Goal: Use online tool/utility: Use online tool/utility

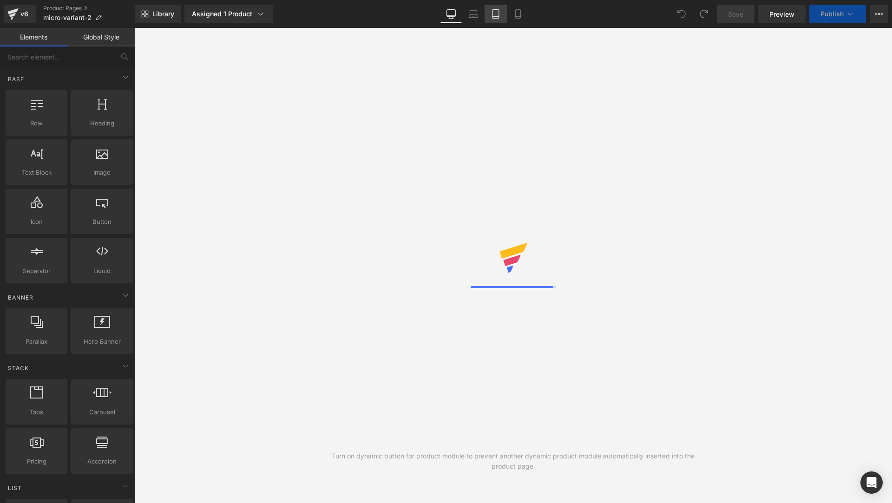
click at [483, 7] on link "Laptop" at bounding box center [473, 14] width 22 height 19
click at [487, 7] on link "Tablet" at bounding box center [495, 14] width 22 height 19
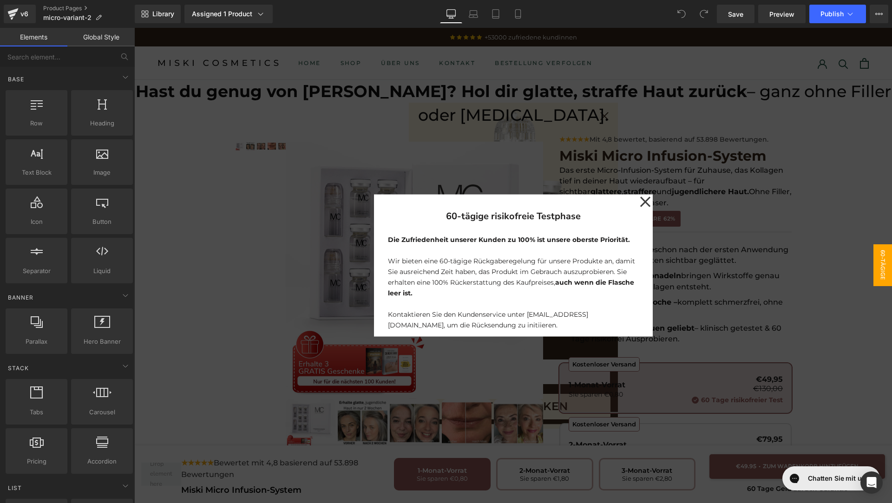
click at [641, 200] on icon at bounding box center [644, 201] width 10 height 10
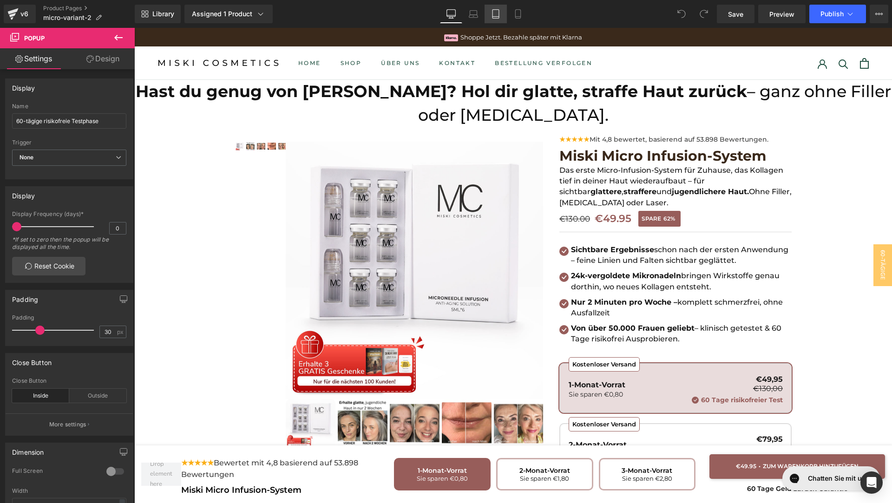
click at [493, 10] on icon at bounding box center [495, 14] width 7 height 9
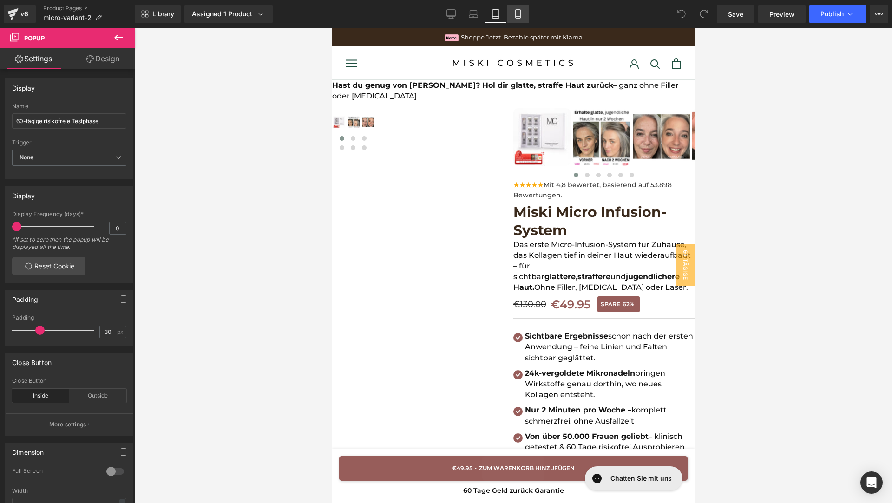
click at [520, 13] on icon at bounding box center [517, 13] width 9 height 9
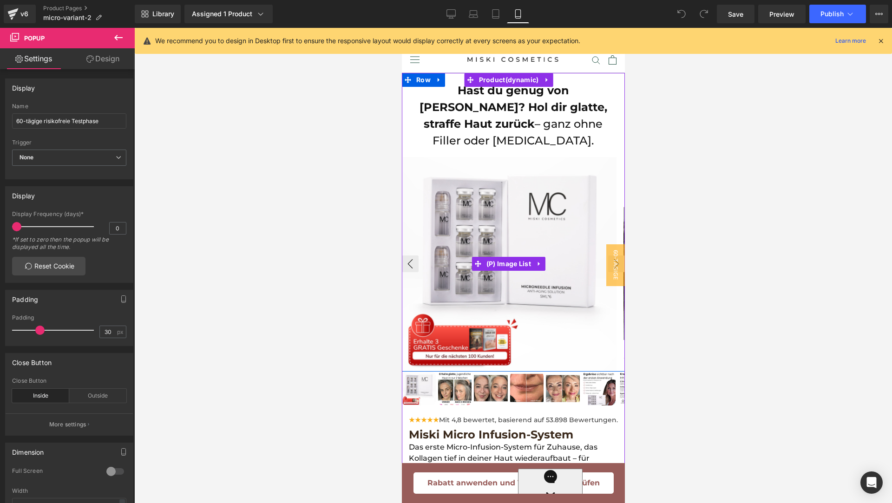
click at [555, 230] on img at bounding box center [509, 264] width 214 height 214
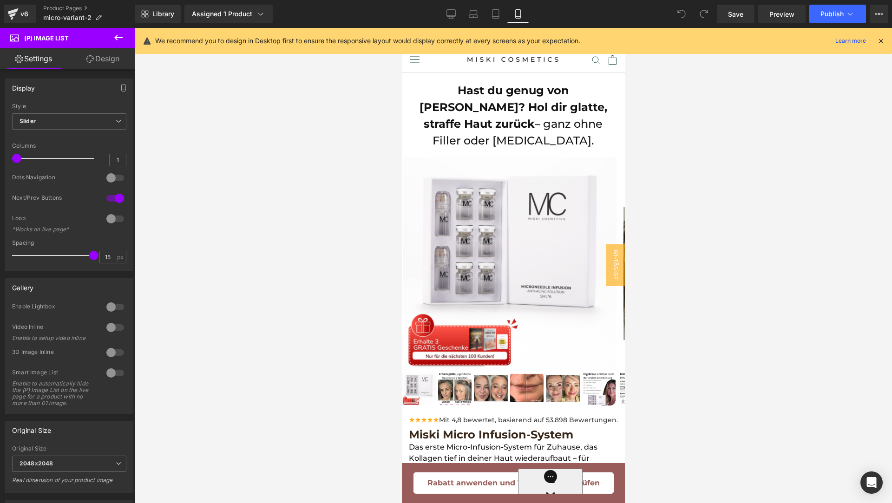
click at [91, 65] on link "Design" at bounding box center [102, 58] width 67 height 21
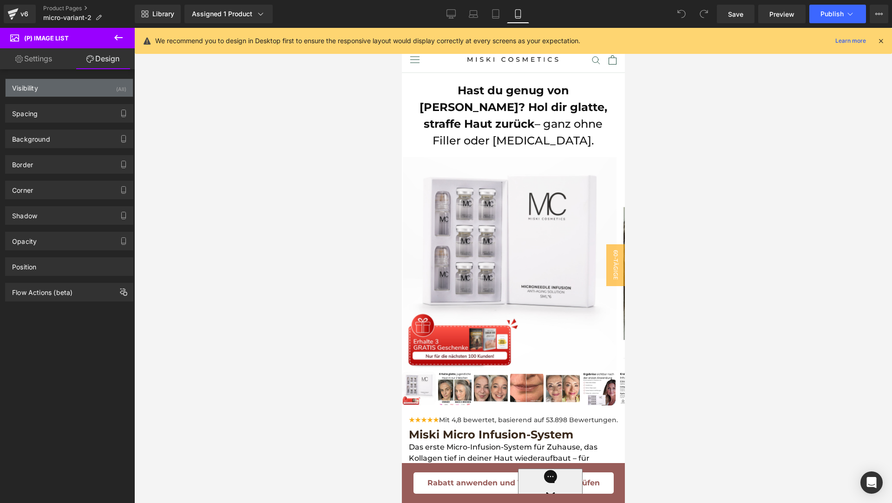
click at [69, 91] on div "Visibility (All)" at bounding box center [69, 88] width 127 height 18
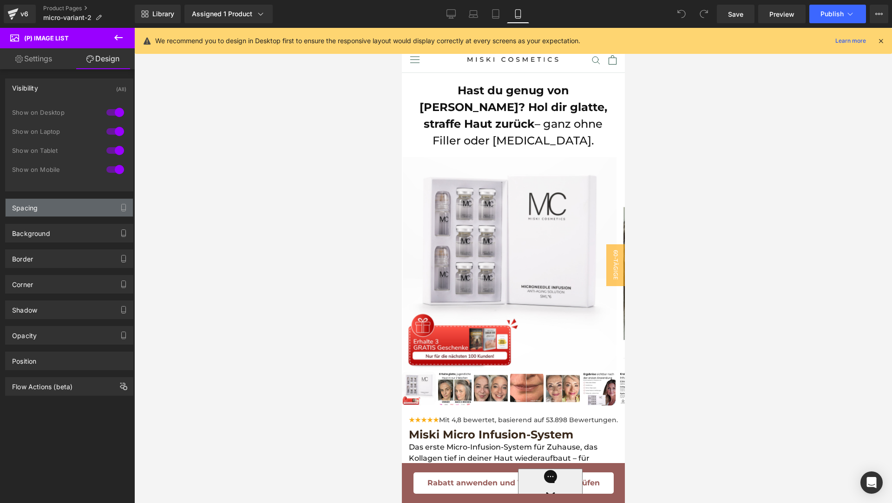
click at [50, 203] on div "Spacing" at bounding box center [69, 208] width 127 height 18
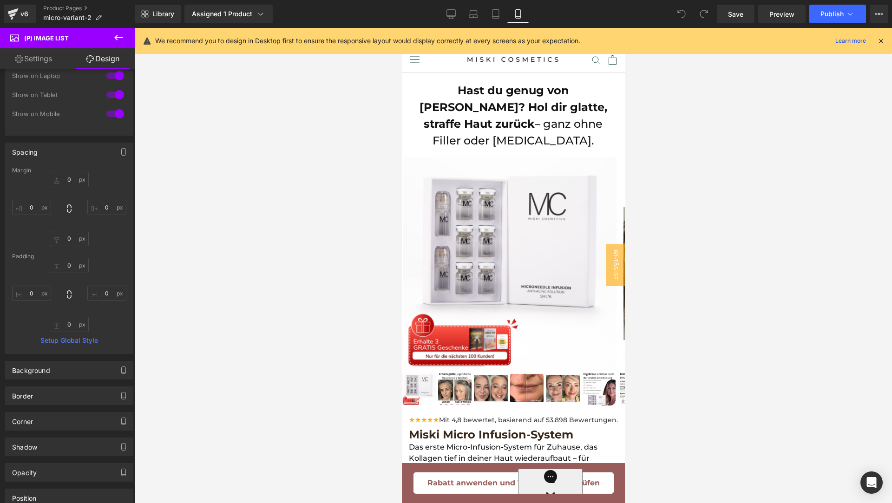
scroll to position [111, 0]
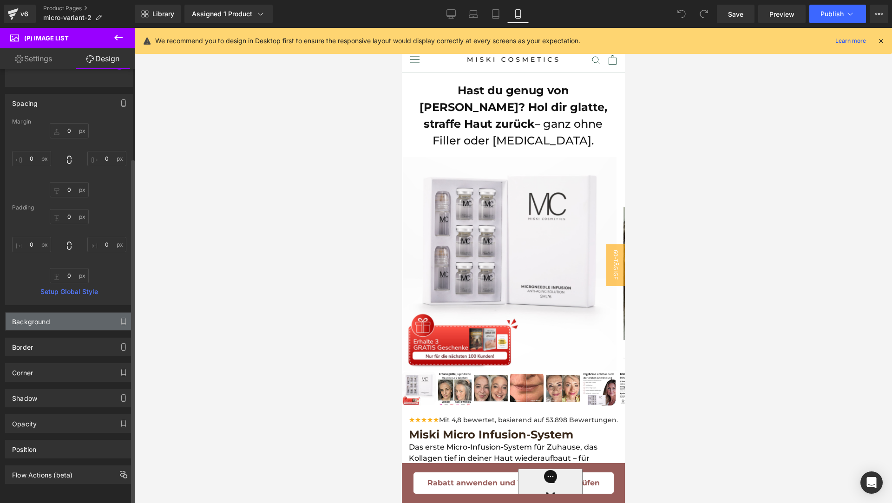
click at [61, 322] on div "Background" at bounding box center [69, 322] width 127 height 18
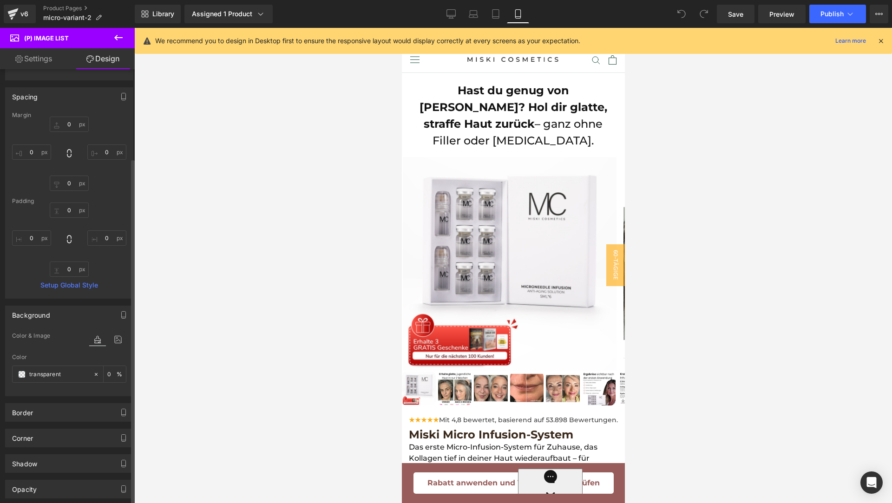
scroll to position [183, 0]
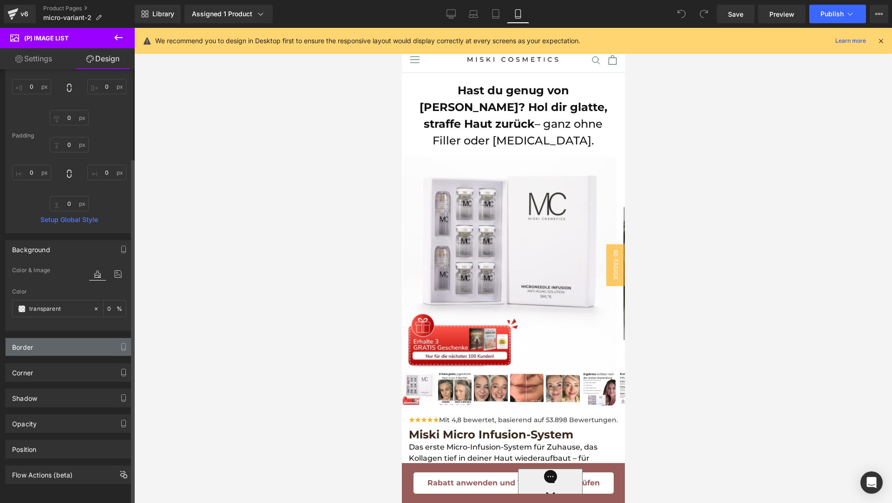
click at [56, 345] on div "Border" at bounding box center [69, 347] width 127 height 18
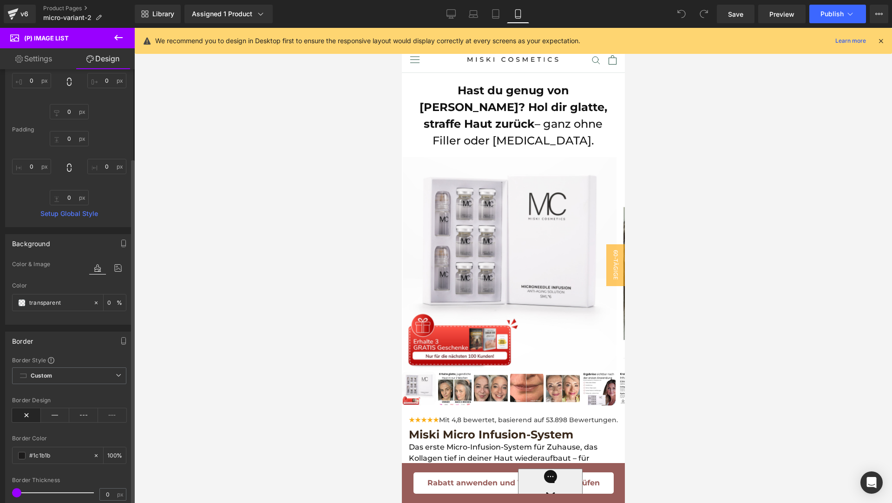
scroll to position [311, 0]
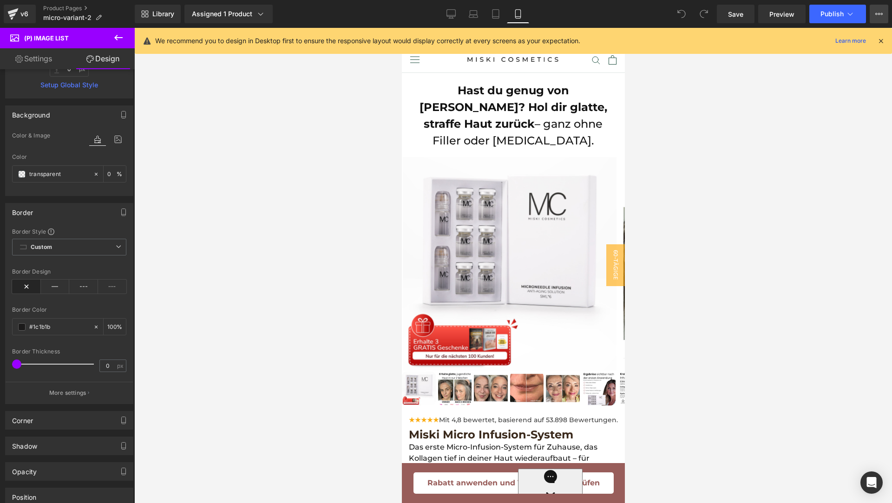
click at [887, 11] on button "View Live Page View with current Template Save Template to Library Schedule Pub…" at bounding box center [878, 14] width 19 height 19
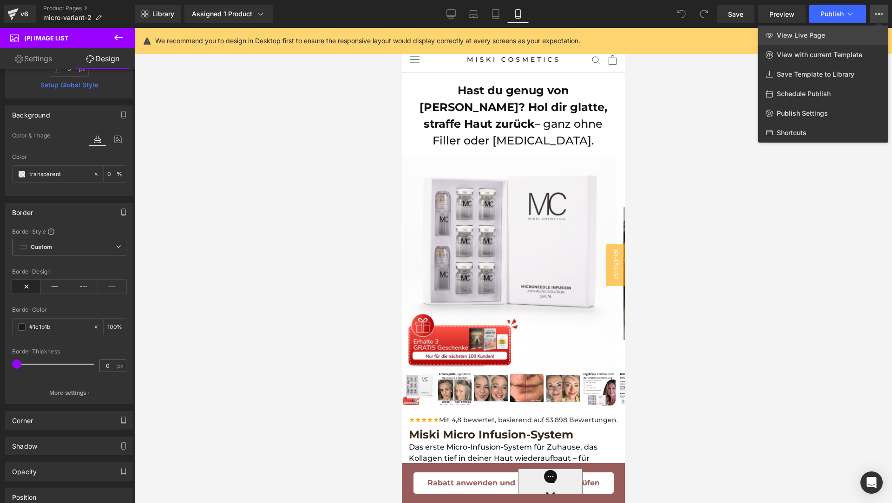
click at [851, 39] on link "View Live Page" at bounding box center [823, 36] width 130 height 20
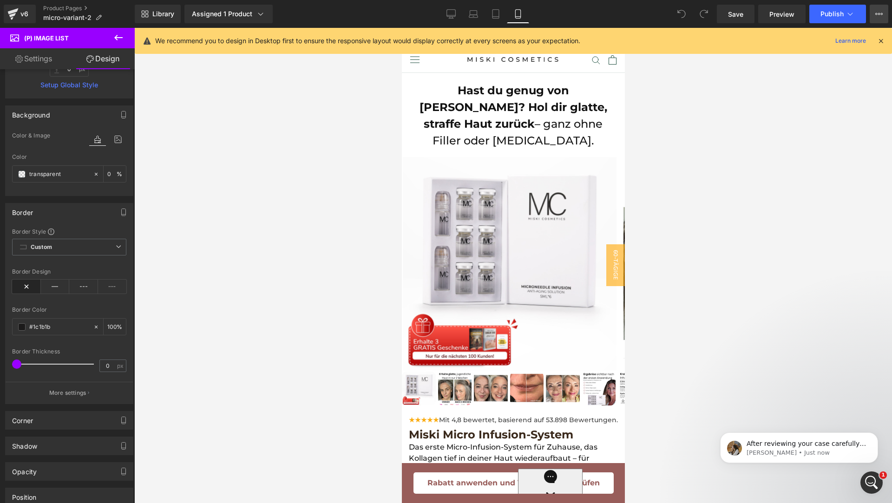
scroll to position [0, 0]
